Goal: Task Accomplishment & Management: Use online tool/utility

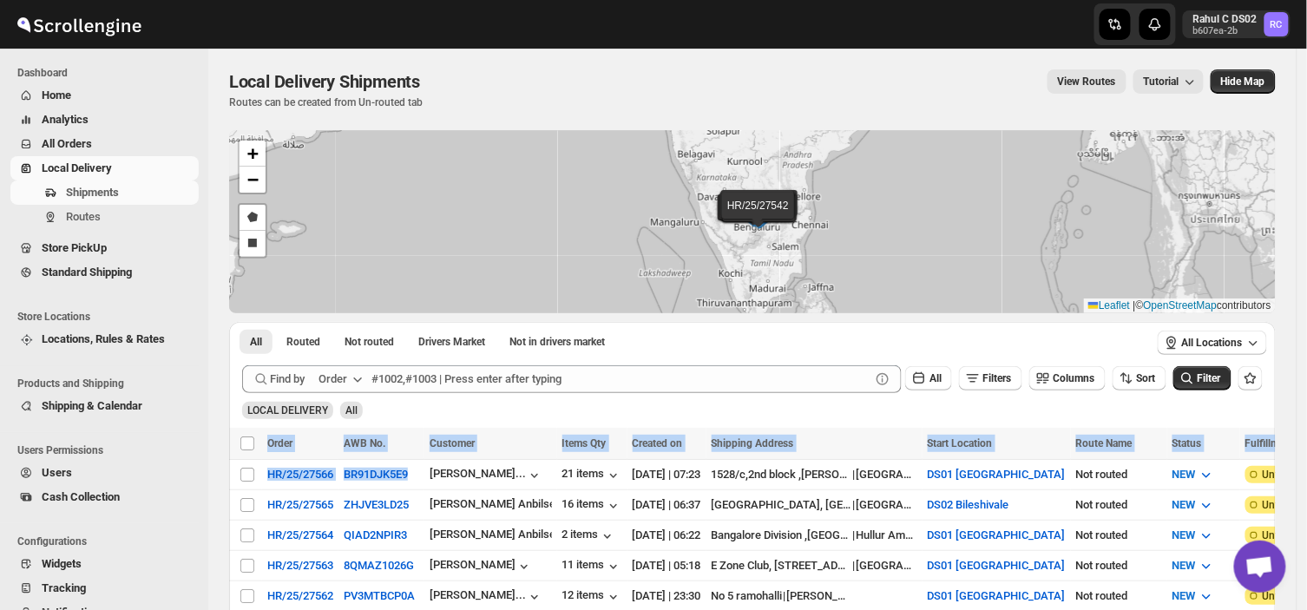
drag, startPoint x: 411, startPoint y: 474, endPoint x: 507, endPoint y: 412, distance: 113.6
click at [507, 412] on div "LOCAL DELIVERY All" at bounding box center [748, 402] width 1027 height 33
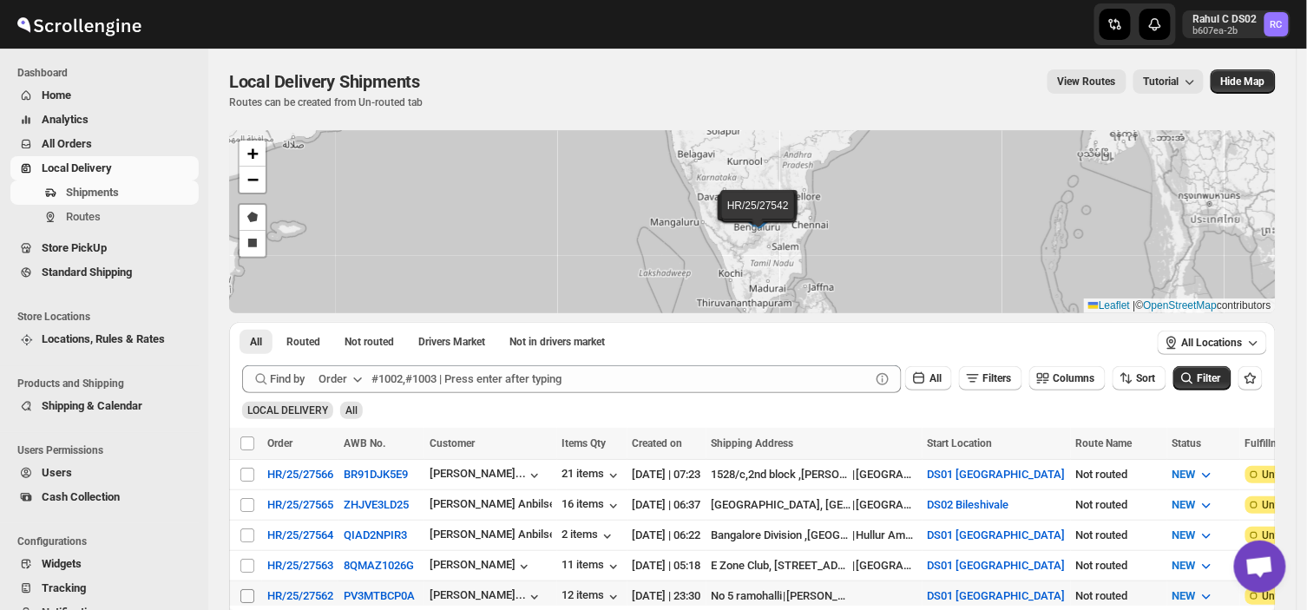
click at [246, 594] on input "Select shipment" at bounding box center [247, 596] width 14 height 14
checkbox input "true"
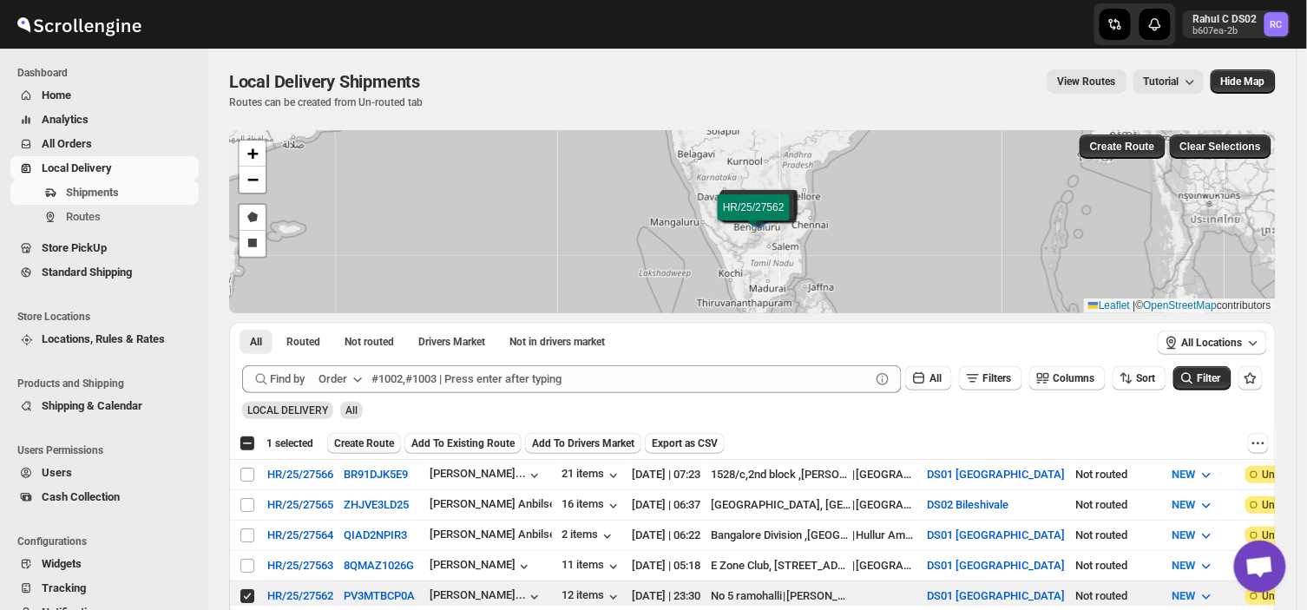
click at [357, 447] on span "Create Route" at bounding box center [364, 443] width 60 height 14
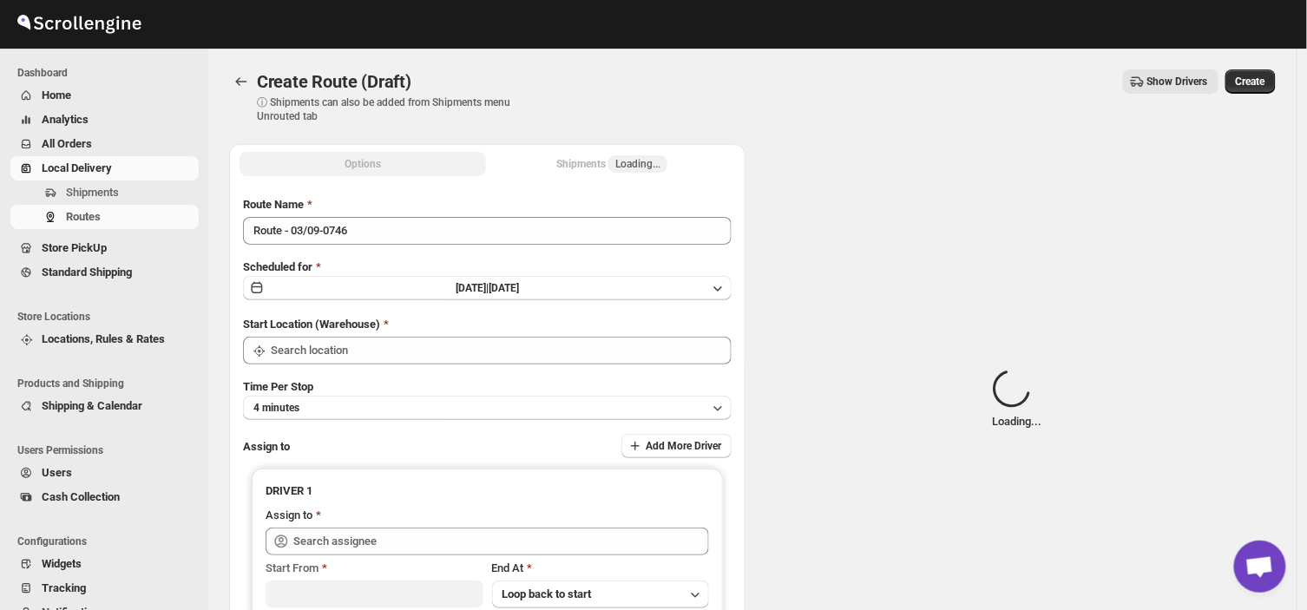
type input "DS01 [GEOGRAPHIC_DATA]"
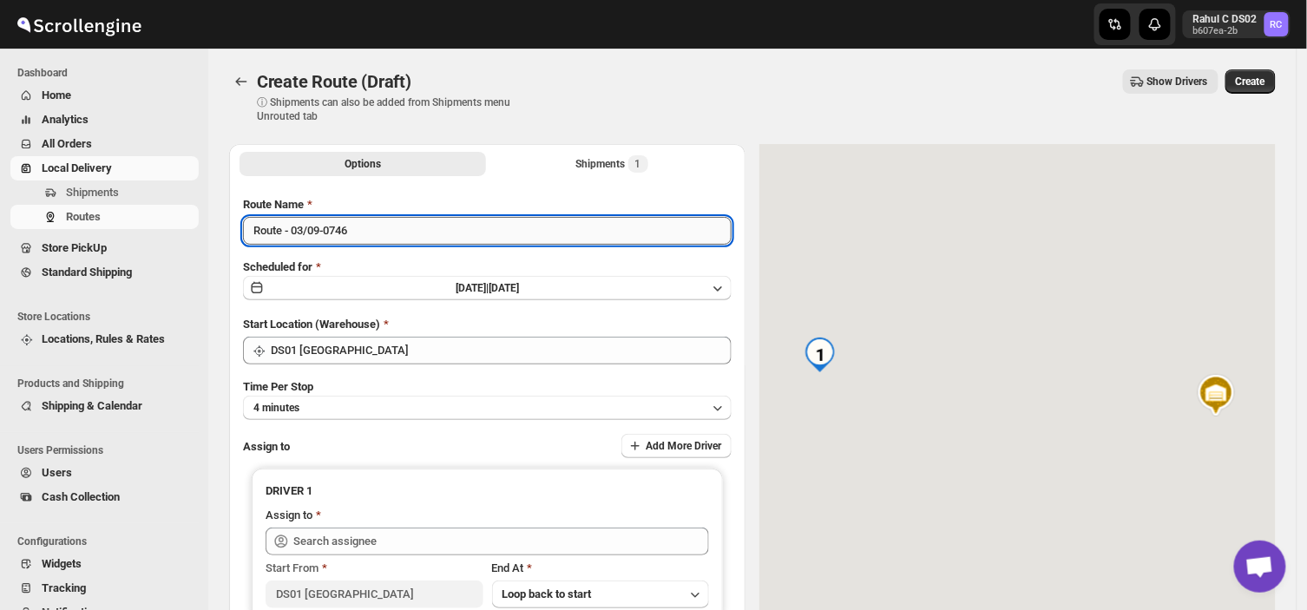
click at [354, 229] on input "Route - 03/09-0746" at bounding box center [487, 231] width 488 height 28
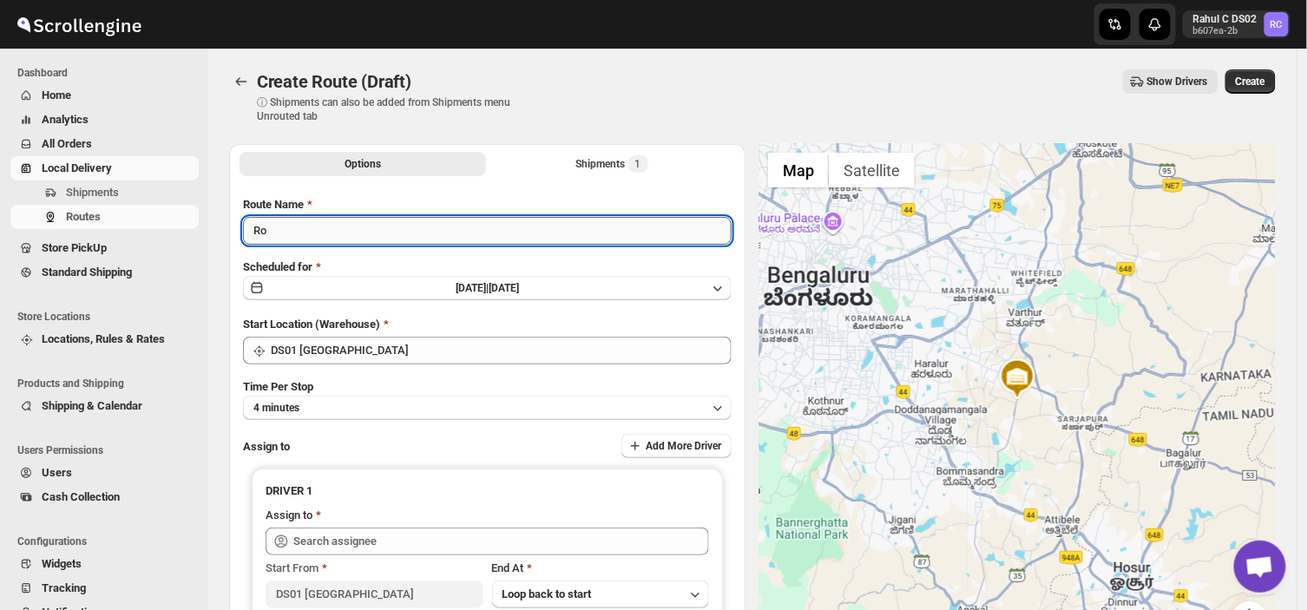
type input "R"
type input "Order no 27562"
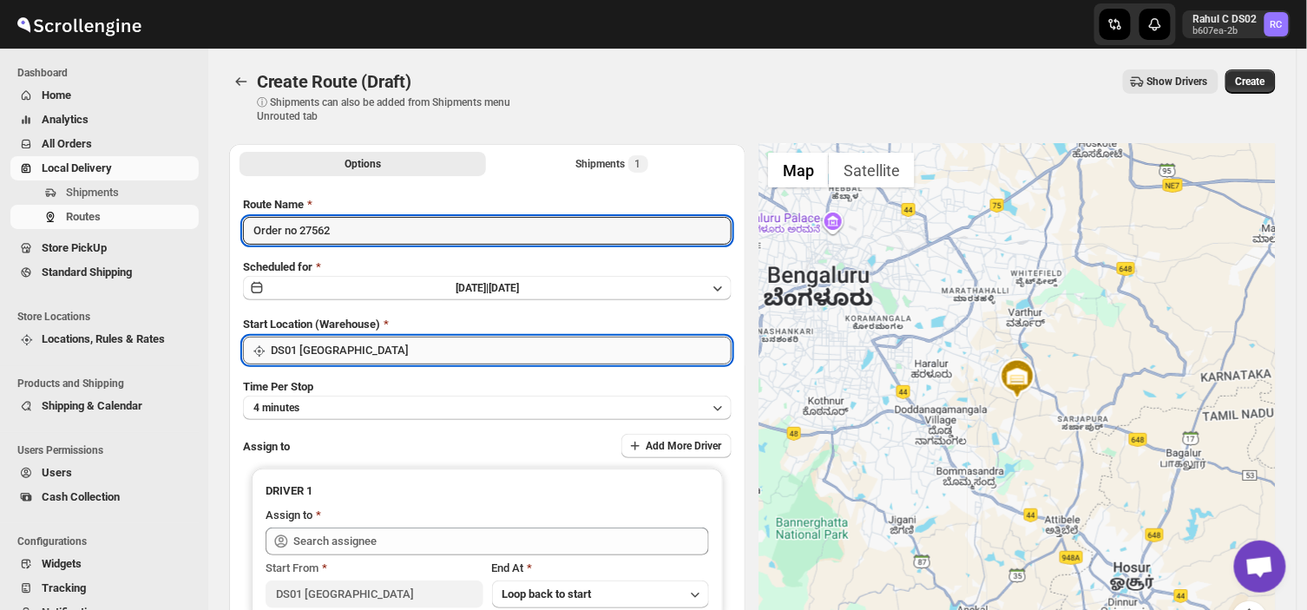
click at [386, 348] on input "DS01 [GEOGRAPHIC_DATA]" at bounding box center [501, 351] width 461 height 28
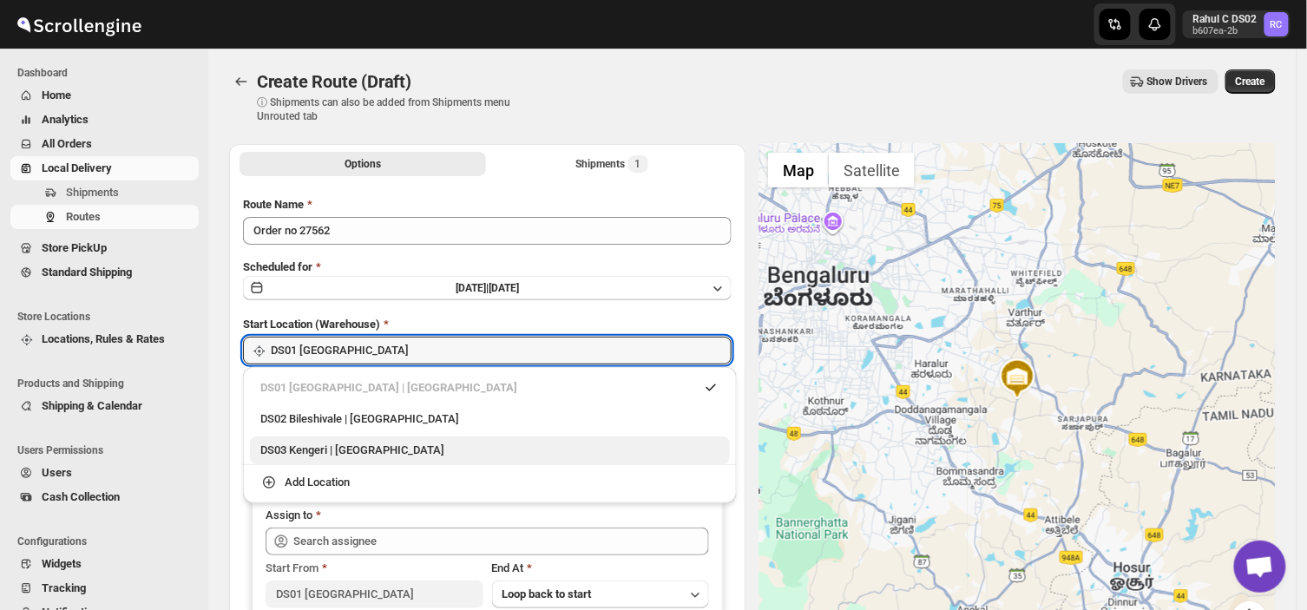
click at [306, 452] on div "DS03 Kengeri | [GEOGRAPHIC_DATA]" at bounding box center [489, 450] width 459 height 17
type input "DS03 Kengeri"
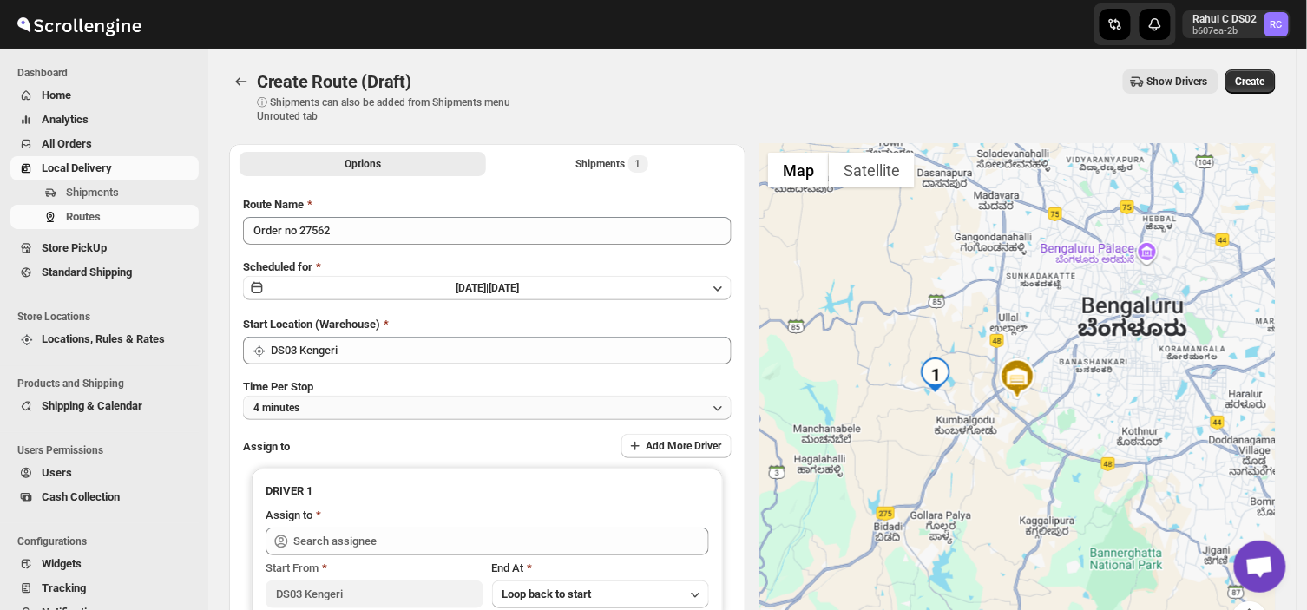
click at [316, 404] on button "4 minutes" at bounding box center [487, 408] width 488 height 24
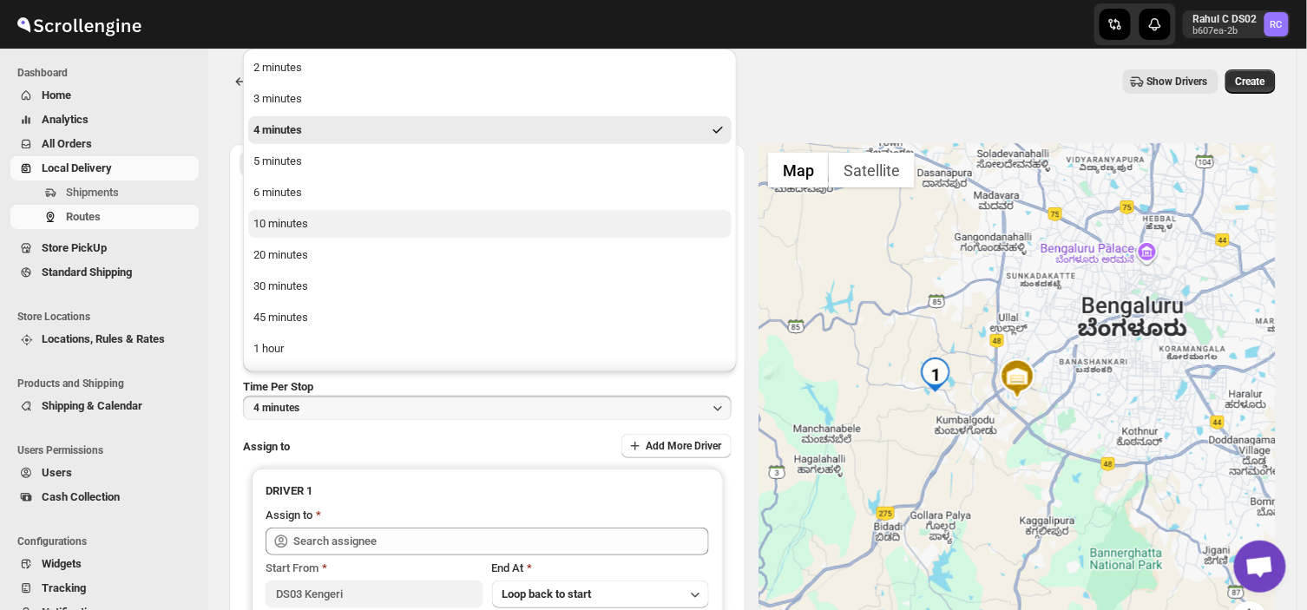
click at [284, 218] on div "10 minutes" at bounding box center [280, 223] width 55 height 17
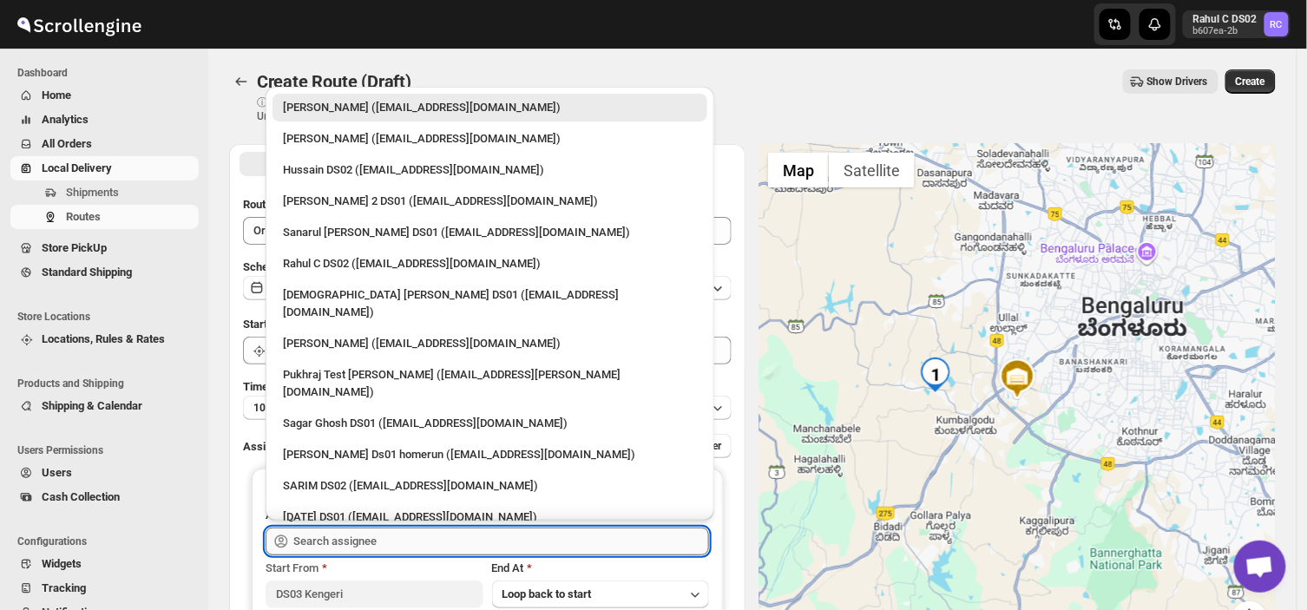
click at [387, 542] on input "text" at bounding box center [501, 542] width 416 height 28
click at [378, 538] on input "text" at bounding box center [501, 542] width 416 height 28
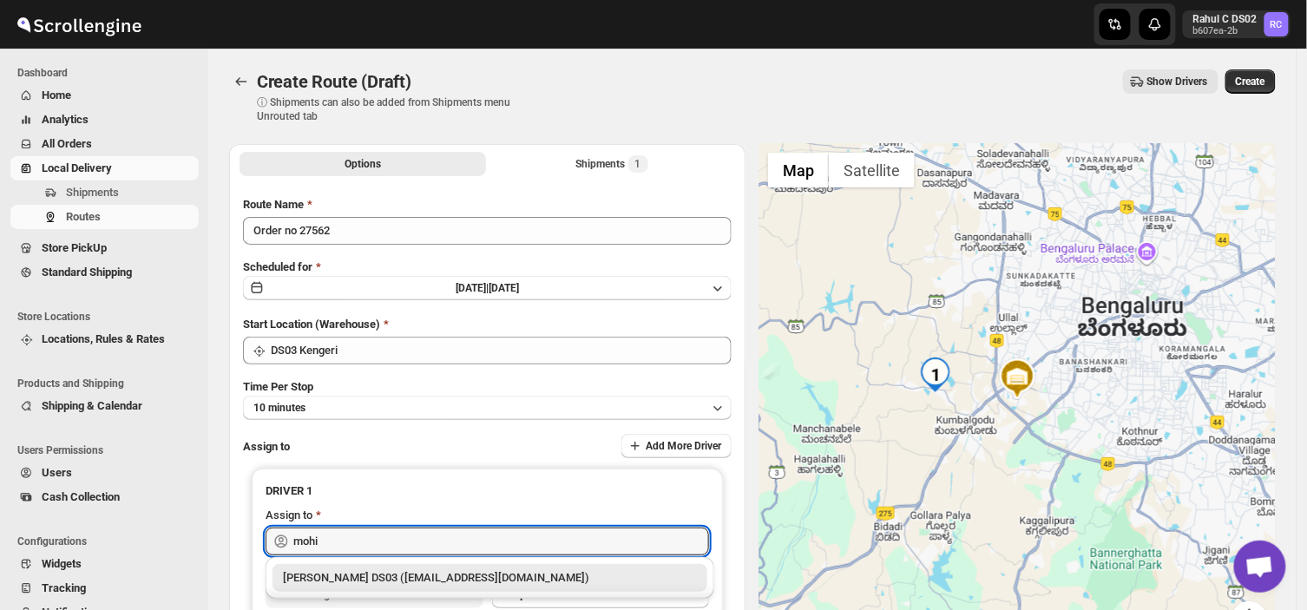
click at [341, 582] on div "[PERSON_NAME] DS03 ([EMAIL_ADDRESS][DOMAIN_NAME])" at bounding box center [490, 577] width 414 height 17
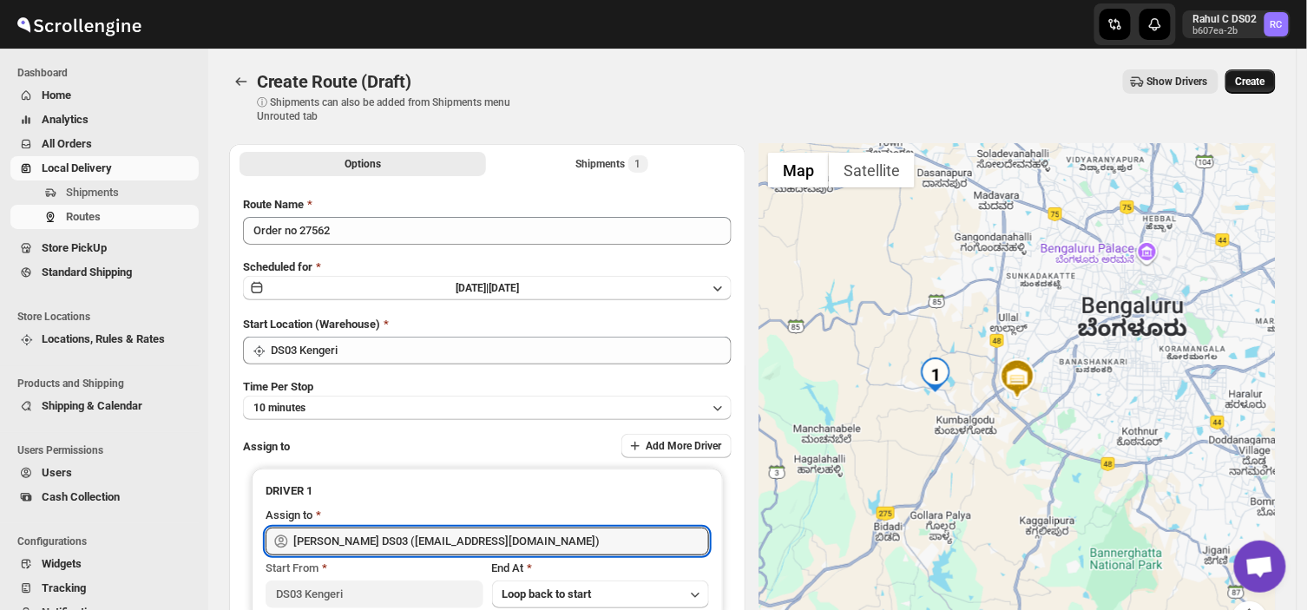
type input "[PERSON_NAME] DS03 ([EMAIL_ADDRESS][DOMAIN_NAME])"
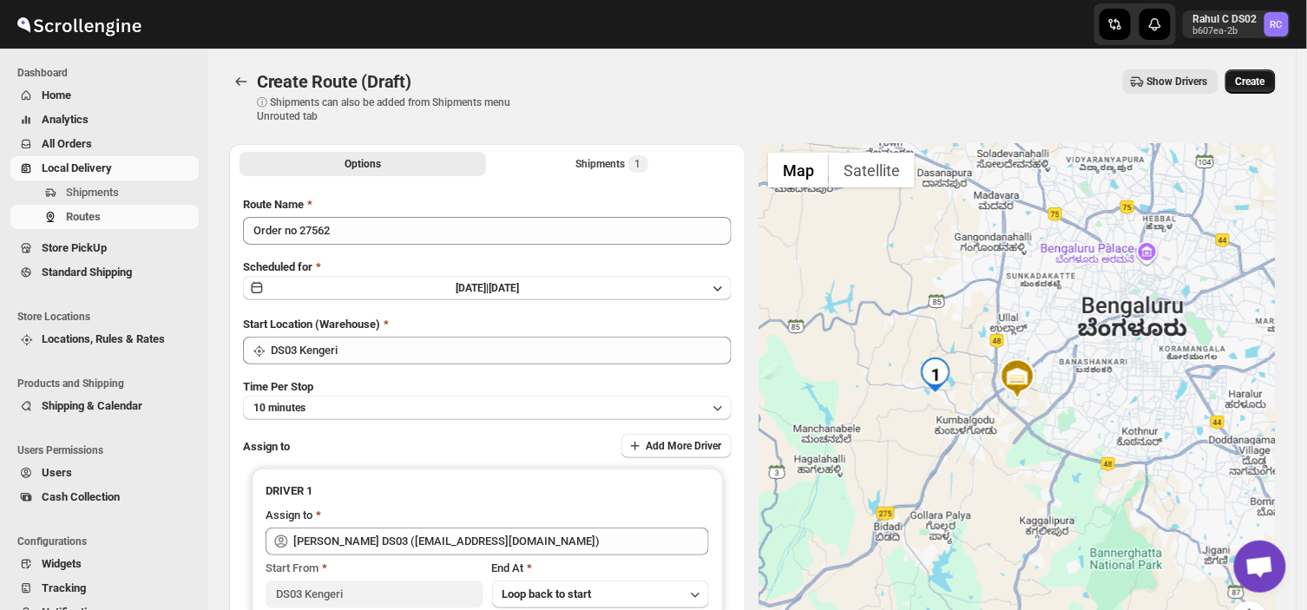
click at [1245, 76] on span "Create" at bounding box center [1251, 82] width 30 height 14
